Goal: Task Accomplishment & Management: Use online tool/utility

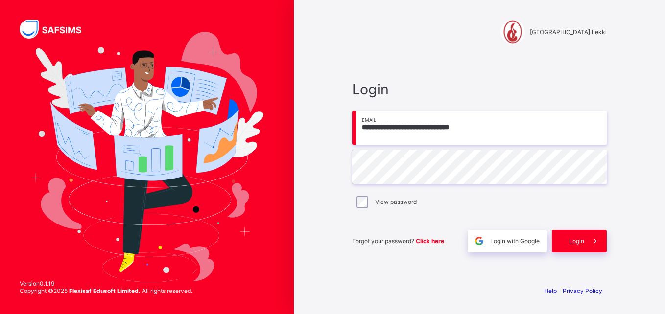
click at [573, 246] on div "Login" at bounding box center [578, 241] width 55 height 23
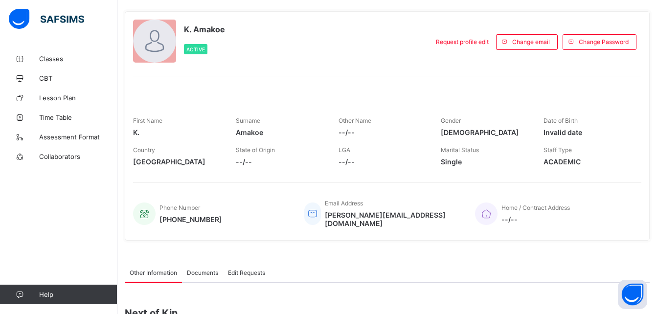
scroll to position [49, 0]
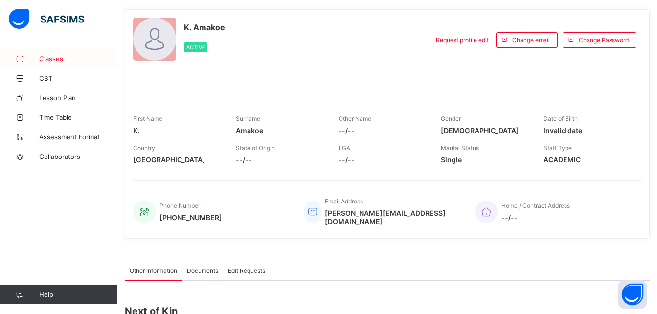
click at [53, 50] on link "Classes" at bounding box center [58, 59] width 117 height 20
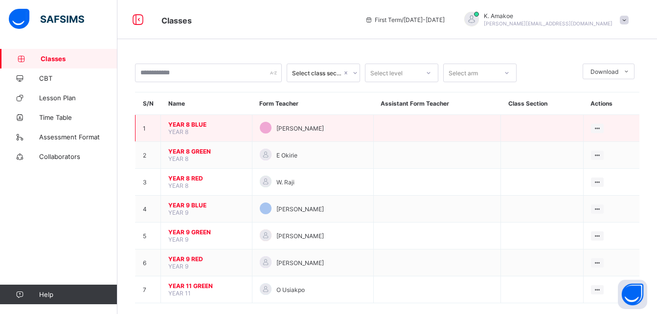
click at [181, 124] on span "YEAR 8 BLUE" at bounding box center [206, 124] width 76 height 7
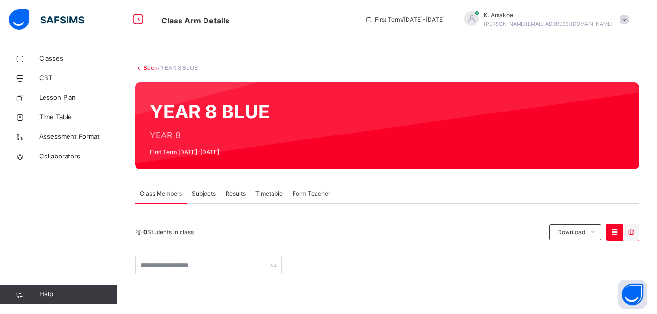
click at [205, 195] on span "Subjects" at bounding box center [204, 193] width 24 height 9
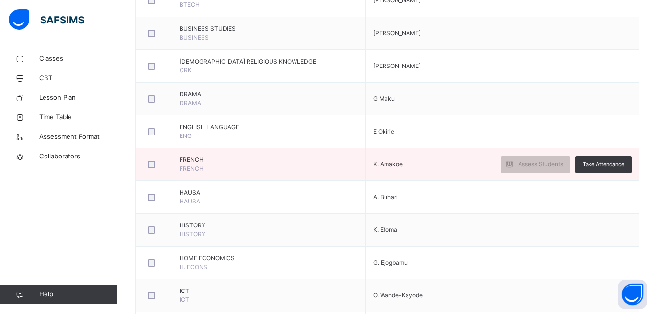
scroll to position [357, 0]
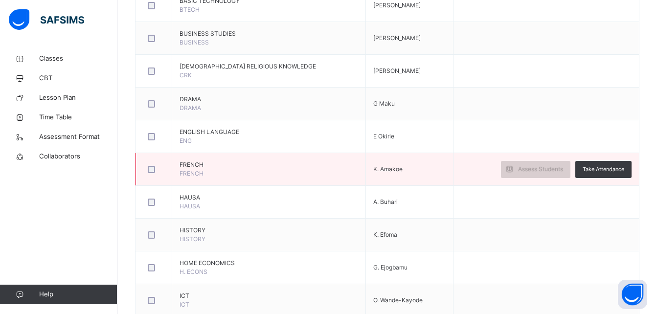
click at [537, 174] on div "Assess Students" at bounding box center [535, 169] width 69 height 17
click at [541, 174] on div "Assess Students" at bounding box center [535, 169] width 69 height 17
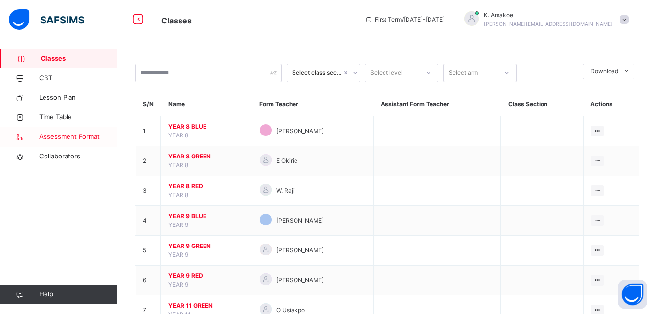
click at [85, 136] on span "Assessment Format" at bounding box center [78, 137] width 78 height 10
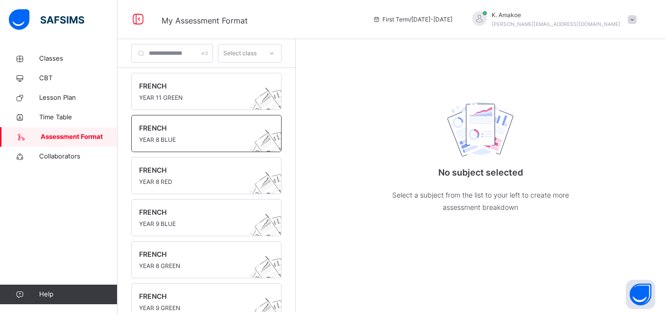
click at [160, 138] on span "YEAR 8 BLUE" at bounding box center [197, 140] width 116 height 9
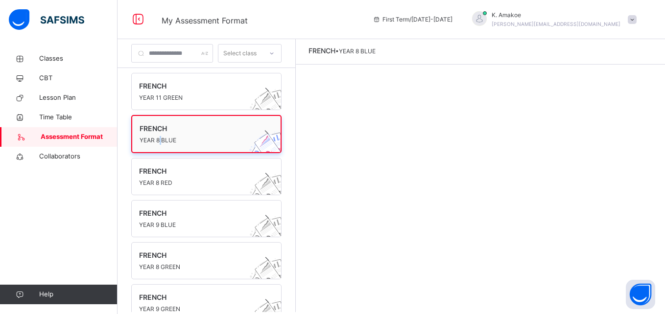
click at [160, 138] on span "YEAR 8 BLUE" at bounding box center [196, 140] width 115 height 9
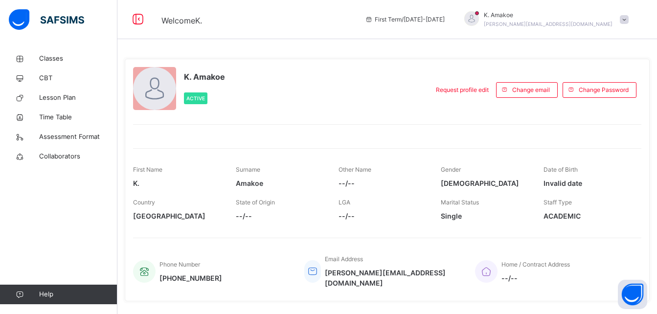
scroll to position [49, 0]
